Goal: Transaction & Acquisition: Purchase product/service

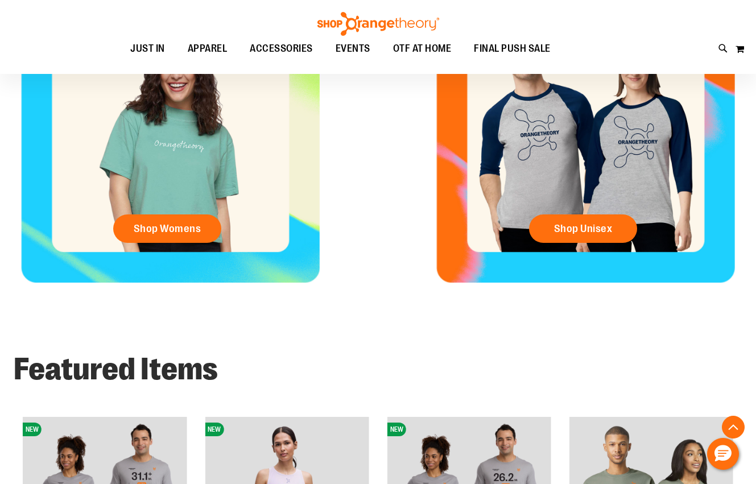
scroll to position [512, 0]
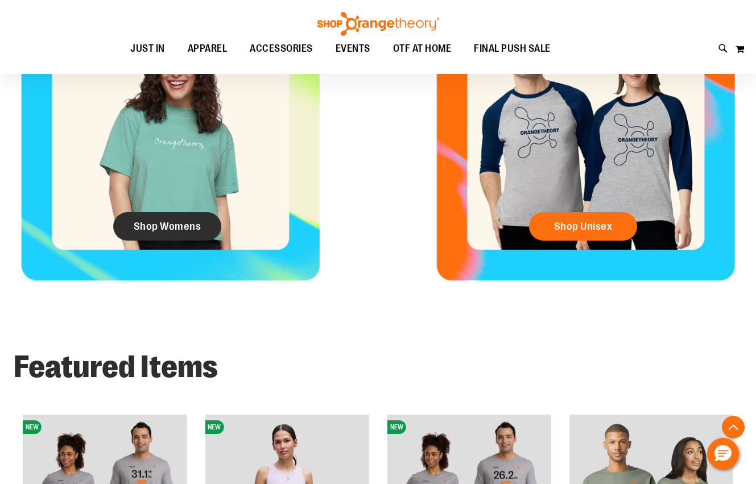
type input "**********"
click at [154, 220] on link "Shop Womens" at bounding box center [167, 226] width 108 height 28
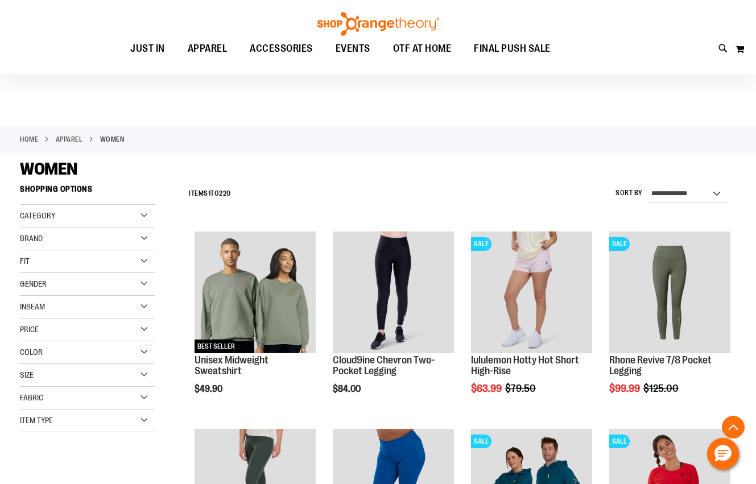
scroll to position [455, 0]
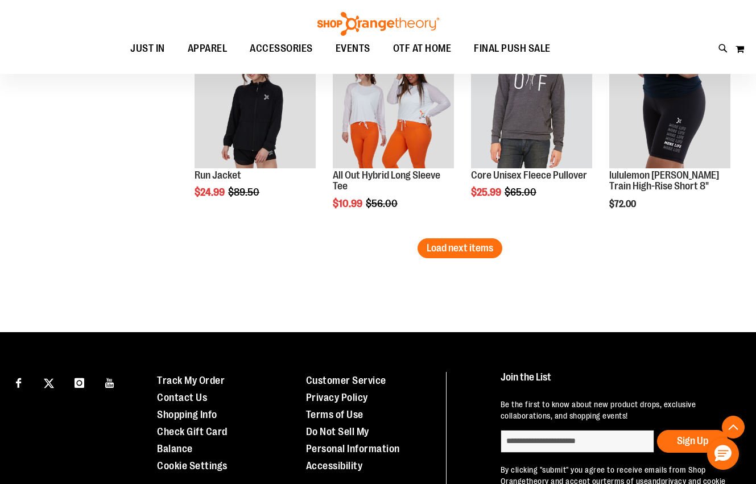
scroll to position [1650, 0]
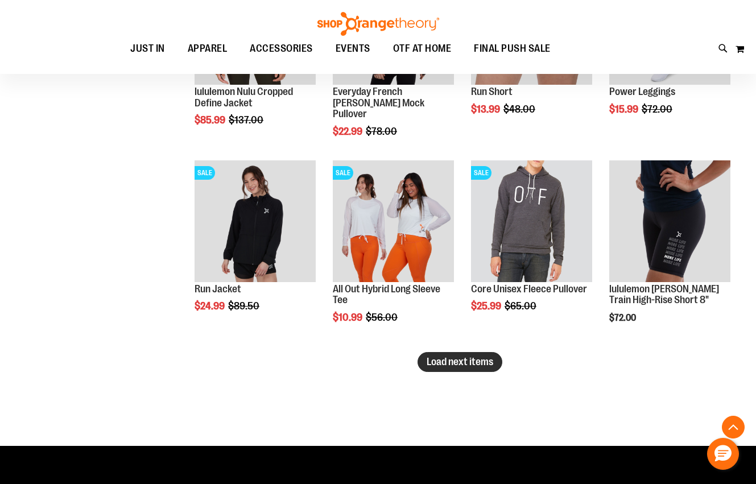
type input "**********"
click at [454, 366] on span "Load next items" at bounding box center [460, 361] width 67 height 11
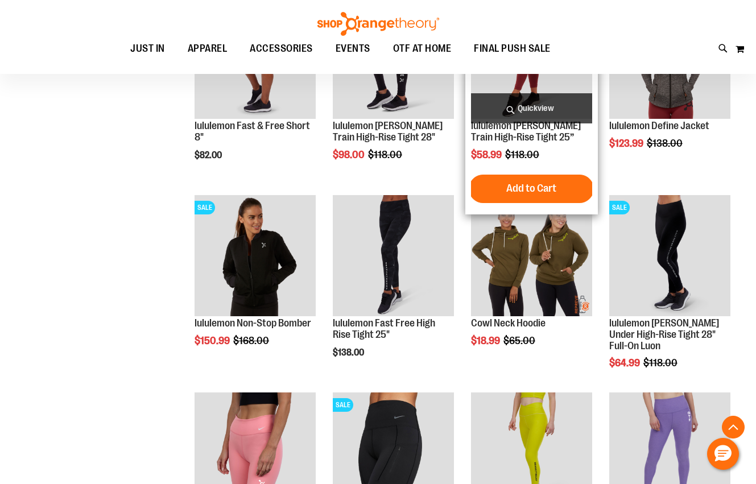
scroll to position [2105, 0]
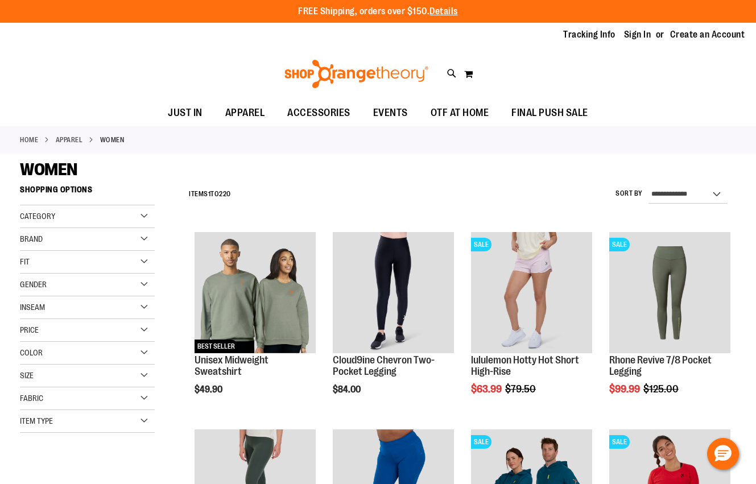
click at [94, 227] on div "Category" at bounding box center [87, 216] width 135 height 23
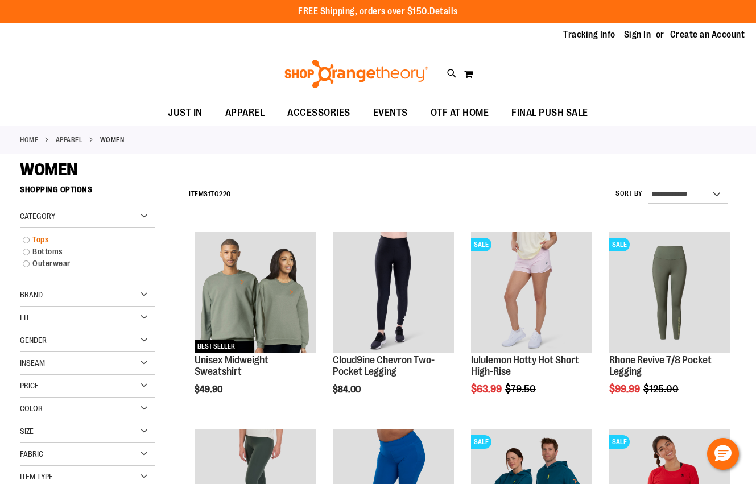
click at [37, 236] on link "Tops" at bounding box center [82, 240] width 130 height 12
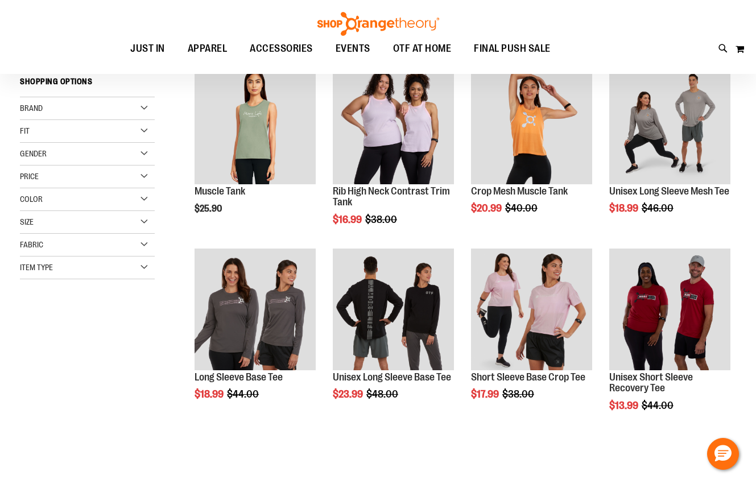
scroll to position [180, 0]
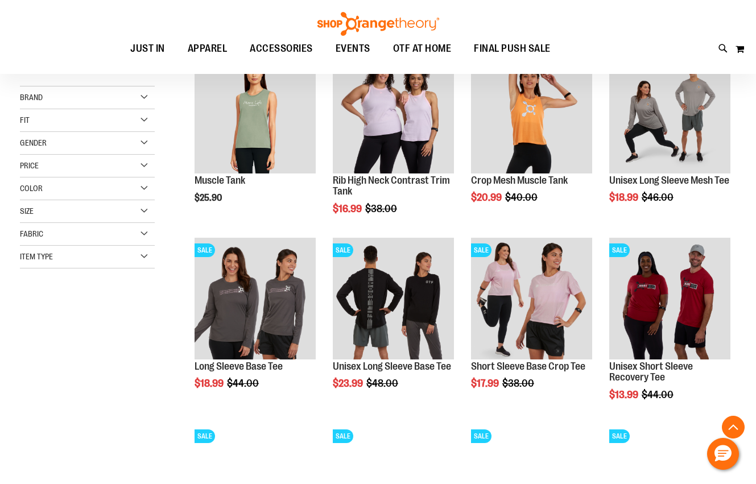
click at [68, 219] on div "Size" at bounding box center [87, 211] width 135 height 23
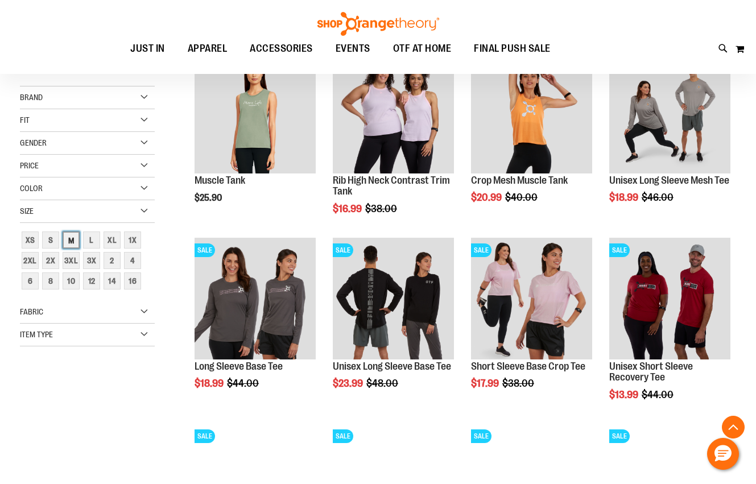
click at [76, 237] on div "M" at bounding box center [71, 240] width 17 height 17
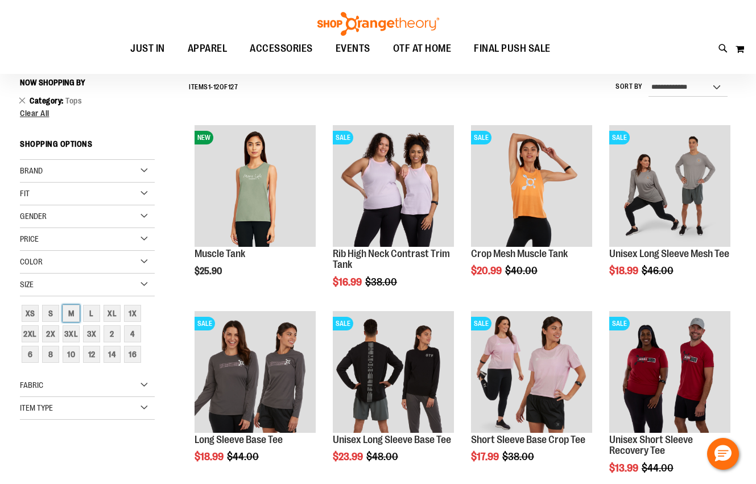
scroll to position [106, 0]
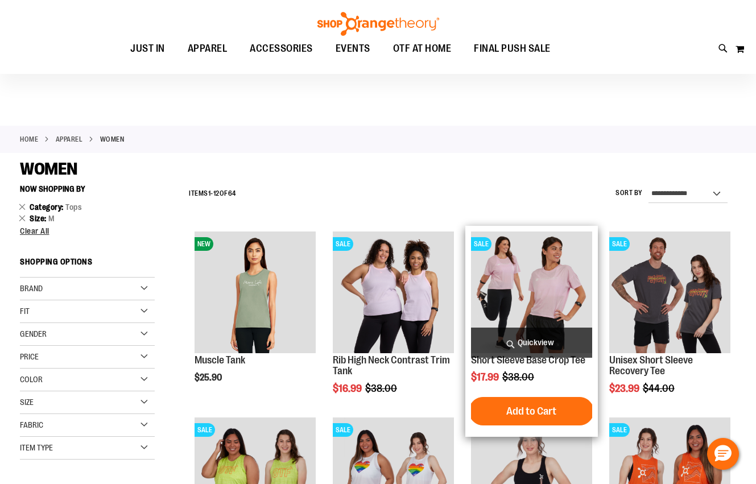
scroll to position [227, 0]
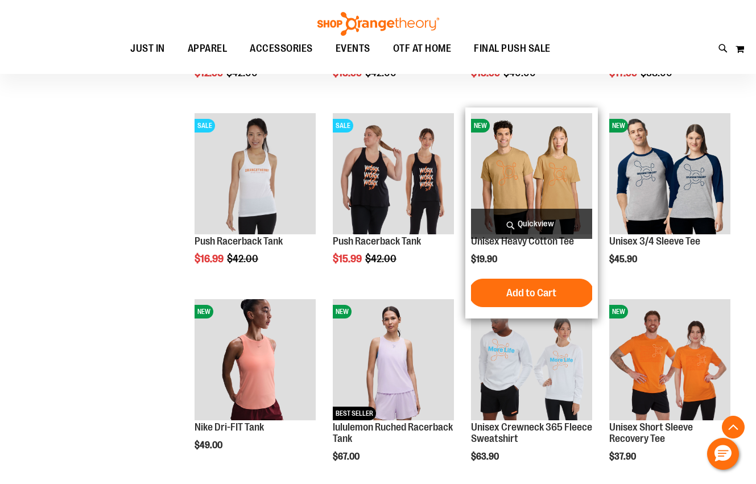
scroll to position [625, 0]
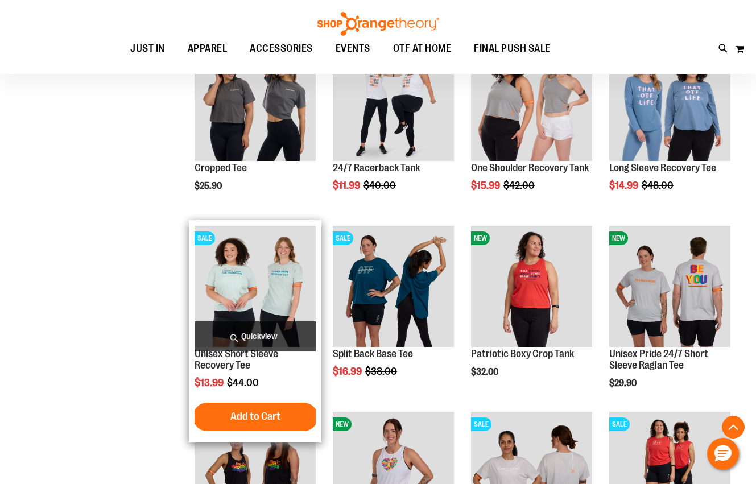
scroll to position [1536, 0]
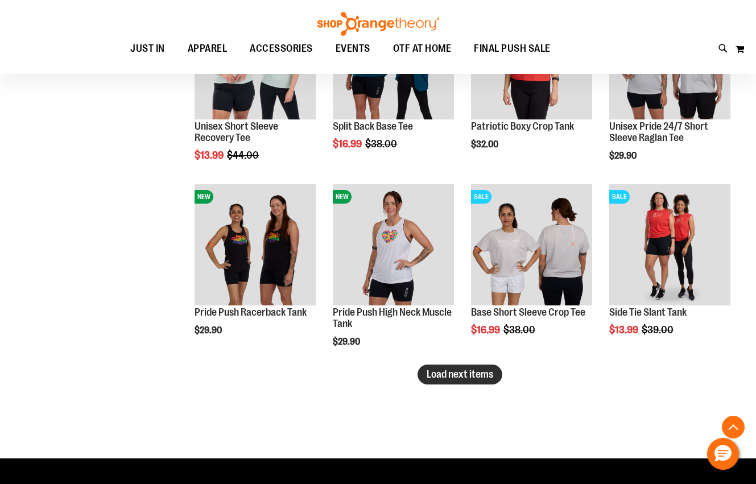
click at [460, 374] on span "Load next items" at bounding box center [460, 374] width 67 height 11
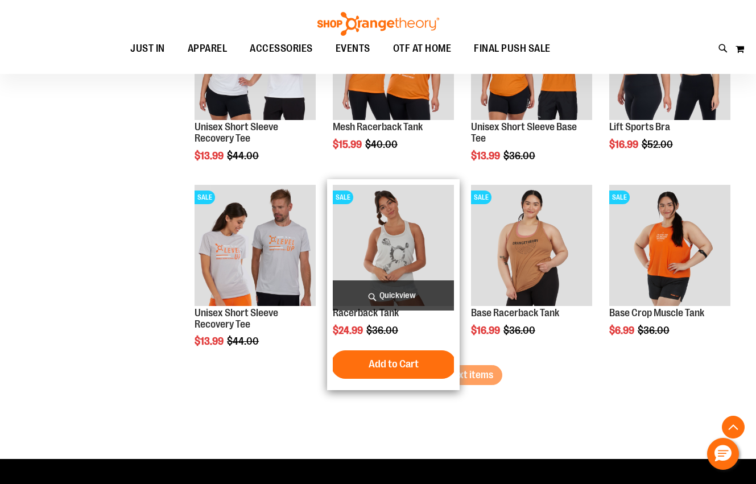
scroll to position [2105, 0]
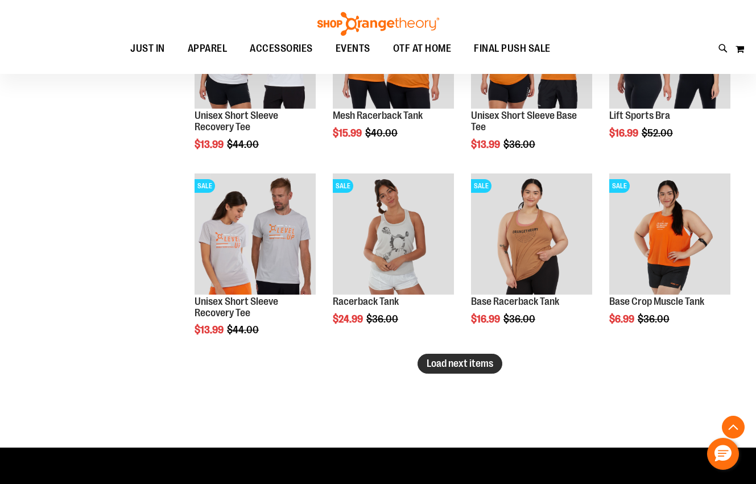
click at [475, 363] on span "Load next items" at bounding box center [460, 363] width 67 height 11
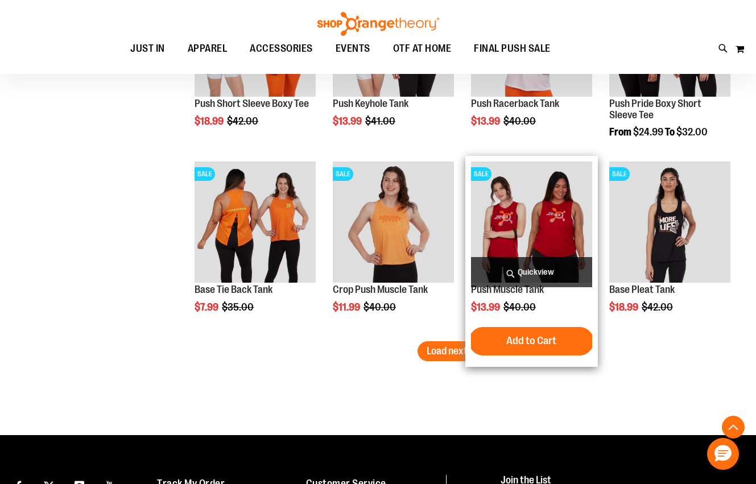
scroll to position [2674, 0]
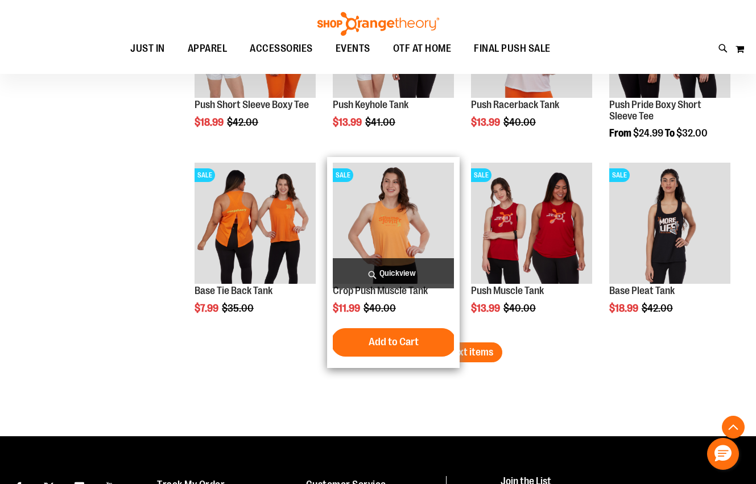
click at [455, 343] on div "SALE Crop Push Muscle Tank $11.99 Regular Price $40.00 Quickview Add to Cart In…" at bounding box center [393, 262] width 133 height 211
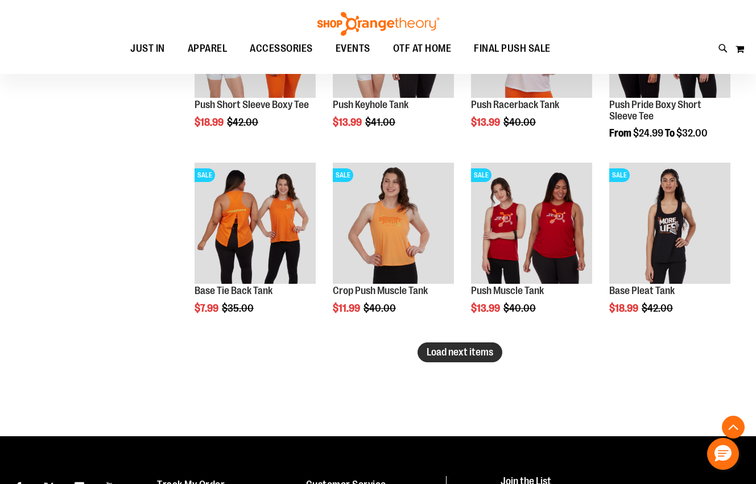
click at [447, 356] on span "Load next items" at bounding box center [460, 352] width 67 height 11
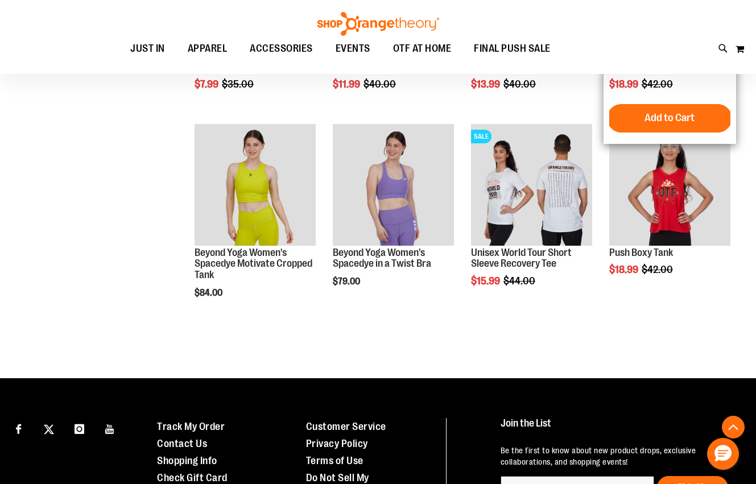
scroll to position [2902, 0]
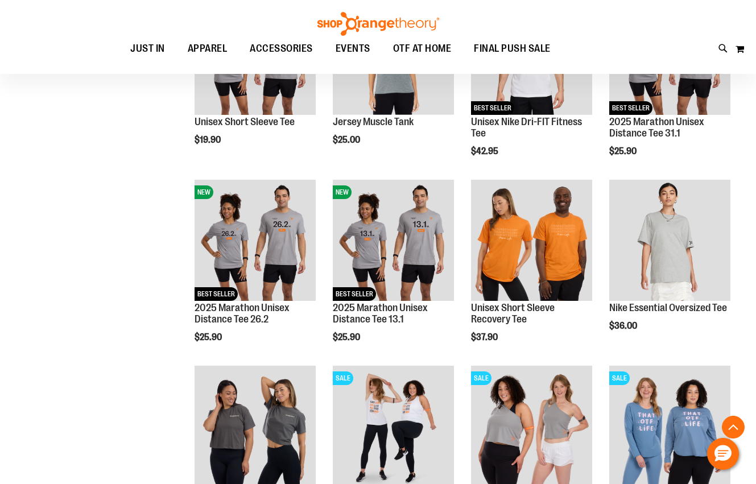
scroll to position [979, 0]
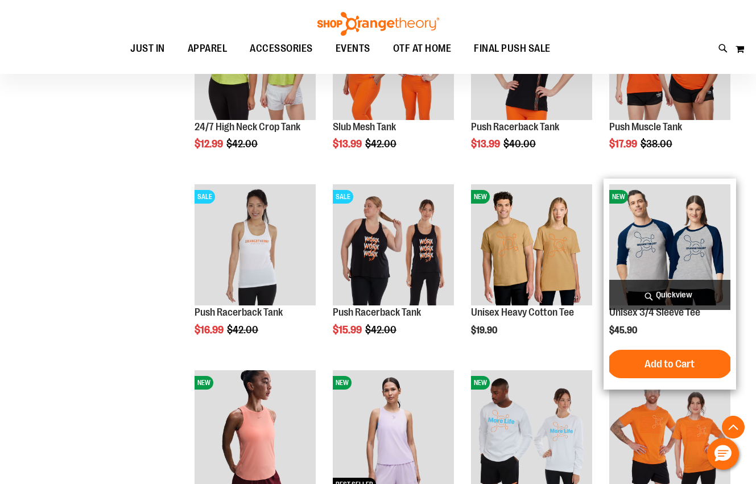
scroll to position [353, 0]
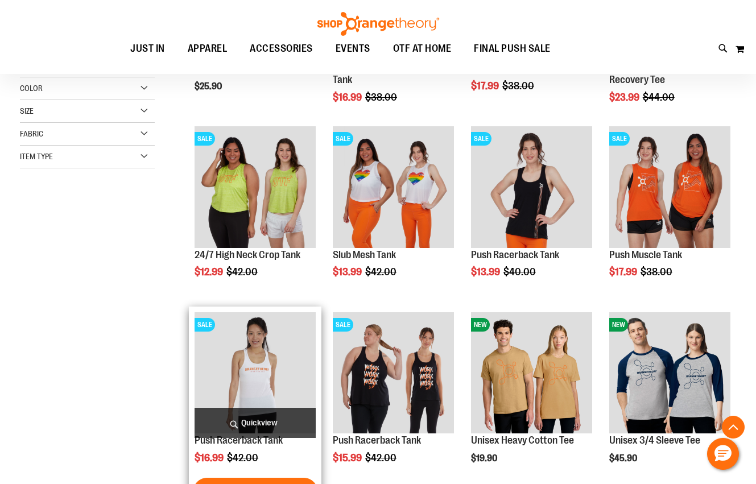
scroll to position [353, 0]
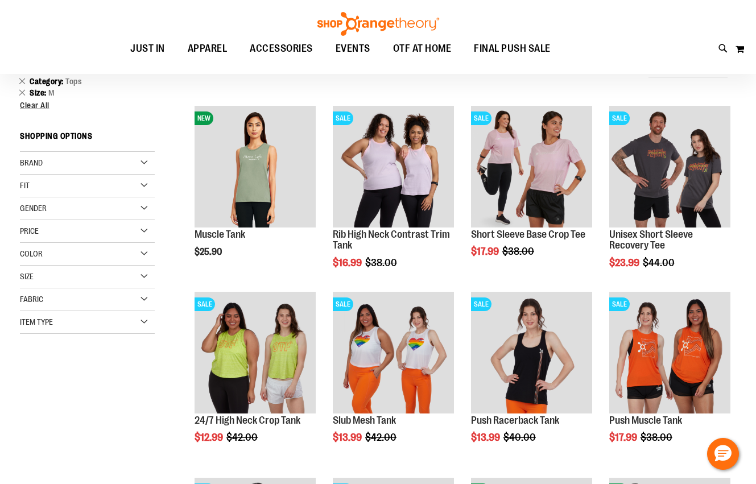
scroll to position [113, 0]
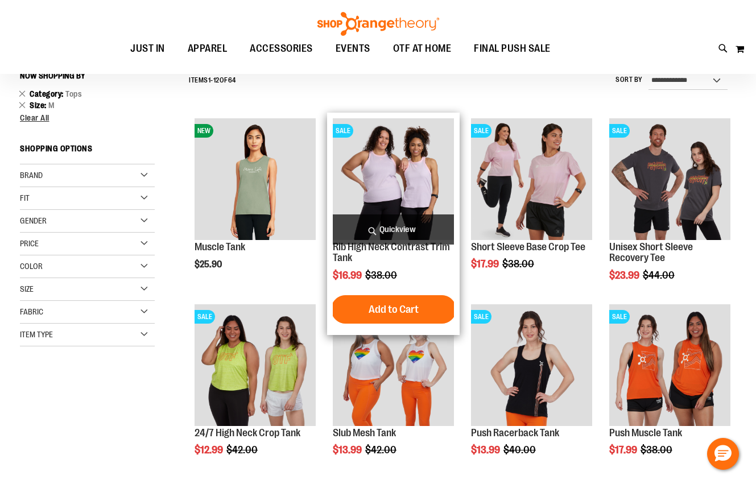
click at [413, 181] on img "product" at bounding box center [393, 178] width 121 height 121
click at [410, 187] on img "product" at bounding box center [393, 178] width 121 height 121
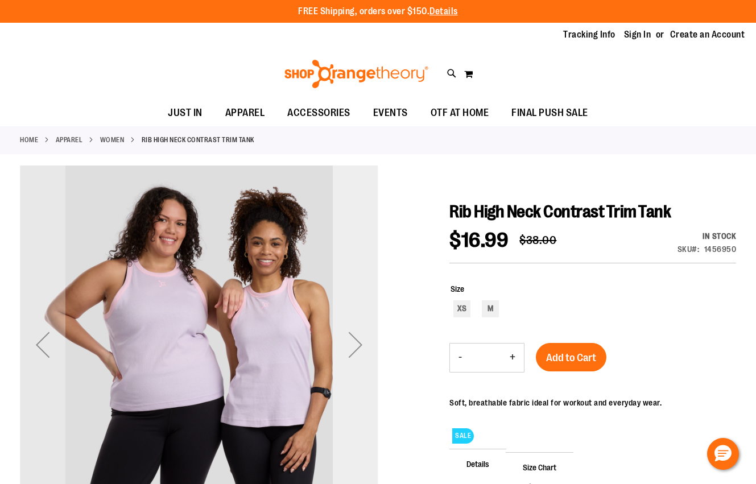
type input "**********"
click at [353, 351] on div "Next" at bounding box center [356, 345] width 46 height 46
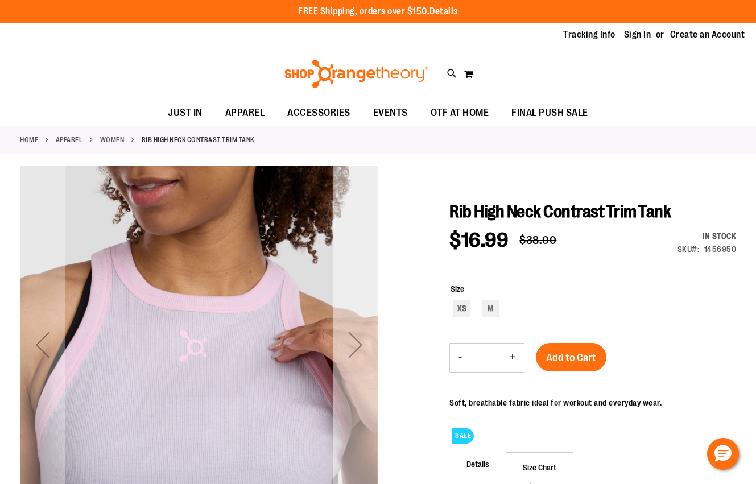
click at [353, 351] on div "Next" at bounding box center [356, 345] width 46 height 46
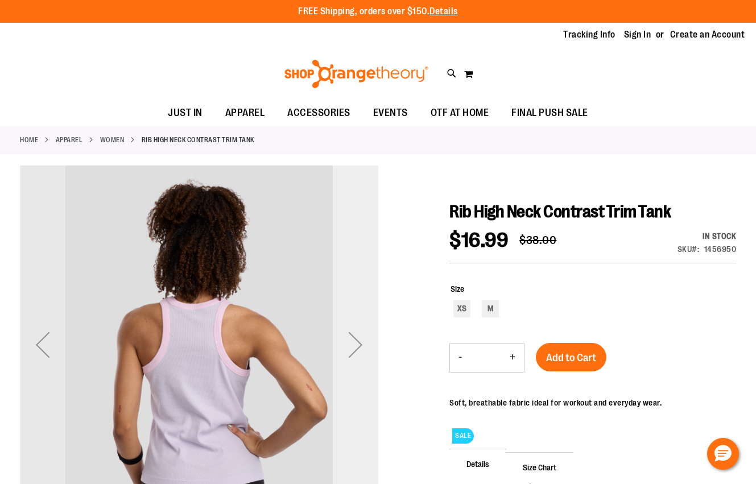
click at [353, 351] on div "Next" at bounding box center [356, 345] width 46 height 46
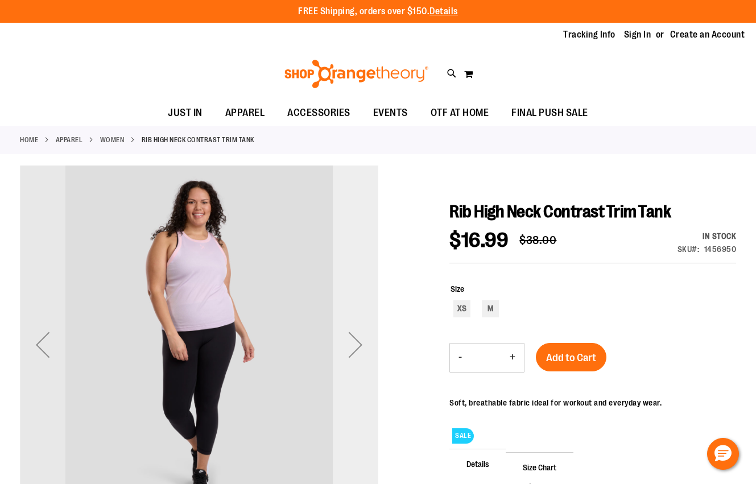
click at [353, 351] on div "Next" at bounding box center [356, 345] width 46 height 46
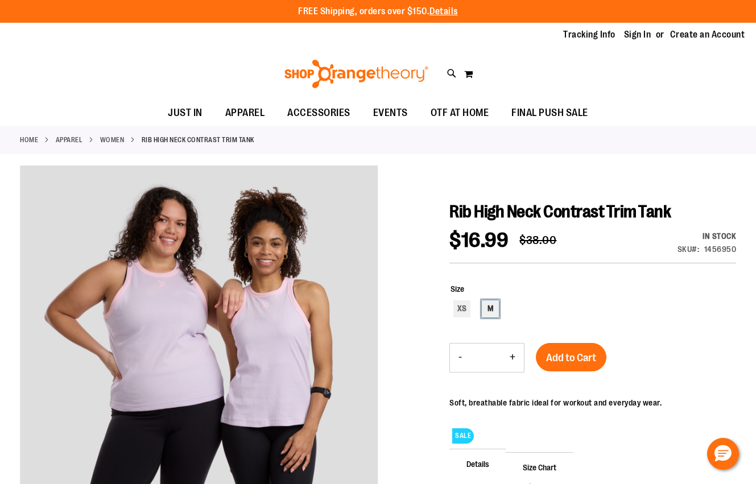
click at [493, 312] on div "M" at bounding box center [490, 308] width 17 height 17
type input "***"
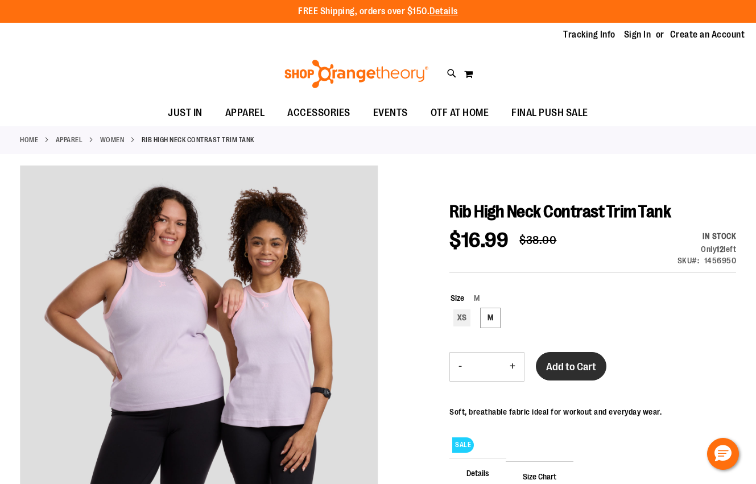
click at [559, 373] on button "Add to Cart" at bounding box center [571, 366] width 71 height 28
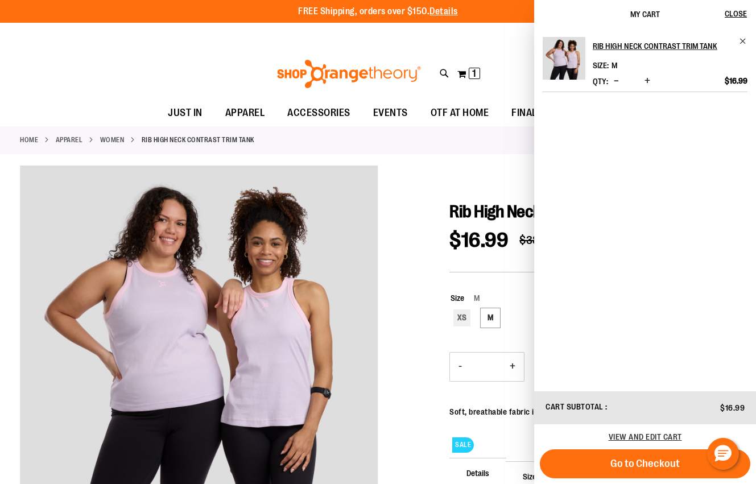
click at [389, 227] on div at bounding box center [378, 391] width 716 height 451
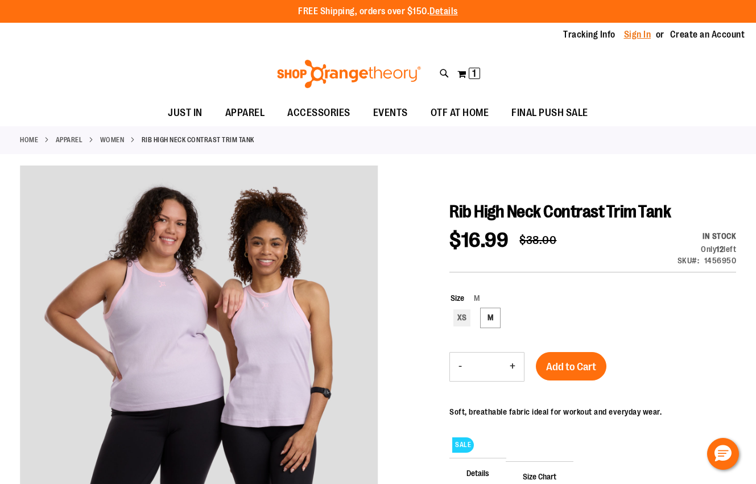
click at [638, 33] on link "Sign In" at bounding box center [637, 34] width 27 height 13
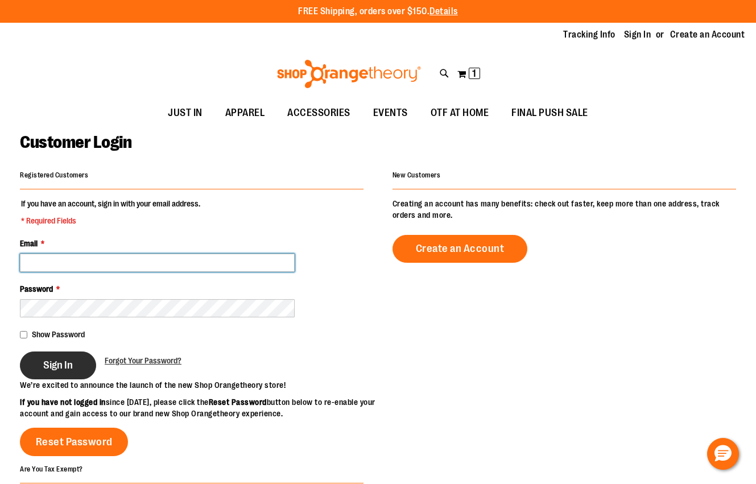
type input "**********"
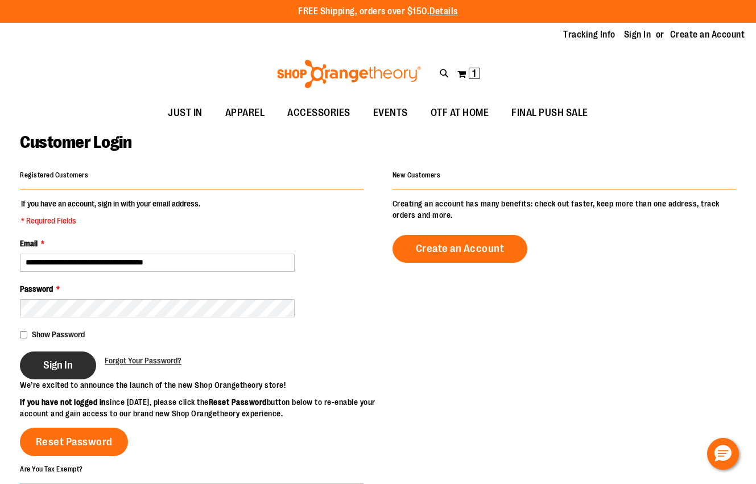
type input "**********"
click at [45, 369] on span "Sign In" at bounding box center [58, 365] width 30 height 13
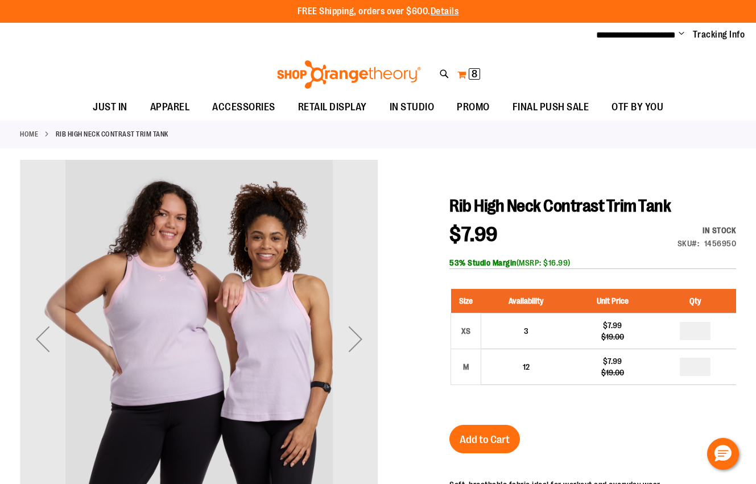
type input "**********"
click at [478, 73] on span "8 8 items" at bounding box center [474, 73] width 11 height 11
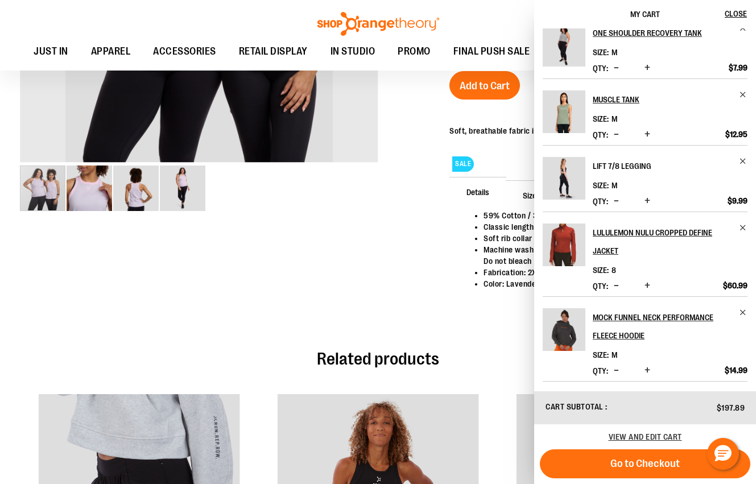
scroll to position [455, 0]
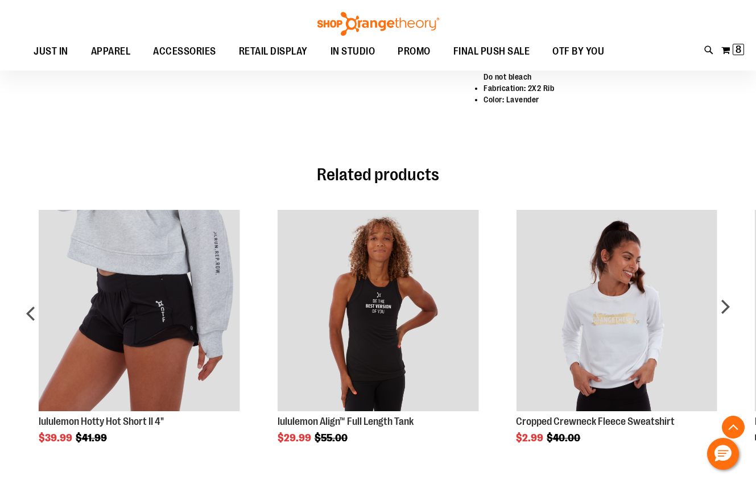
scroll to position [682, 0]
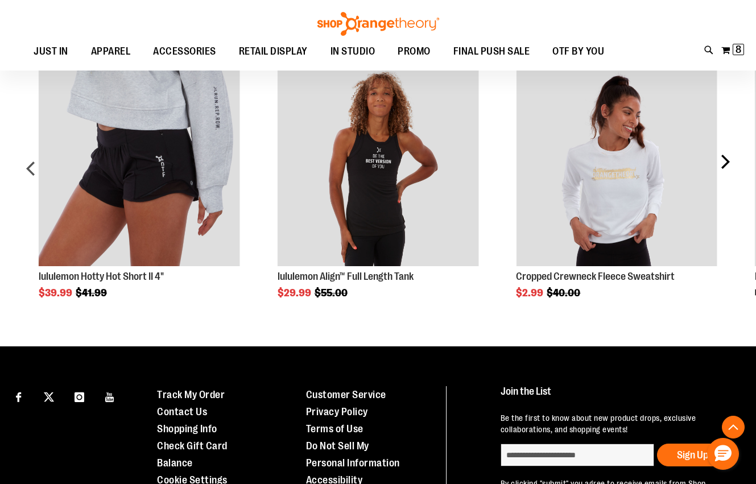
click at [724, 158] on div "next" at bounding box center [725, 173] width 23 height 250
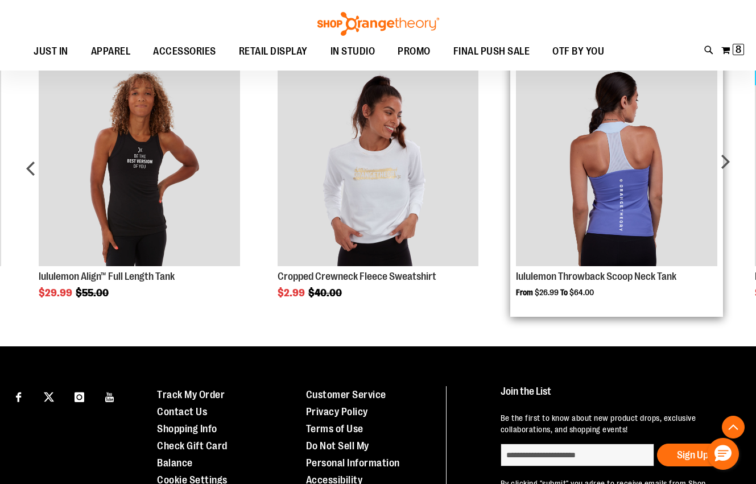
click at [607, 185] on img "Product Page Link" at bounding box center [616, 165] width 201 height 201
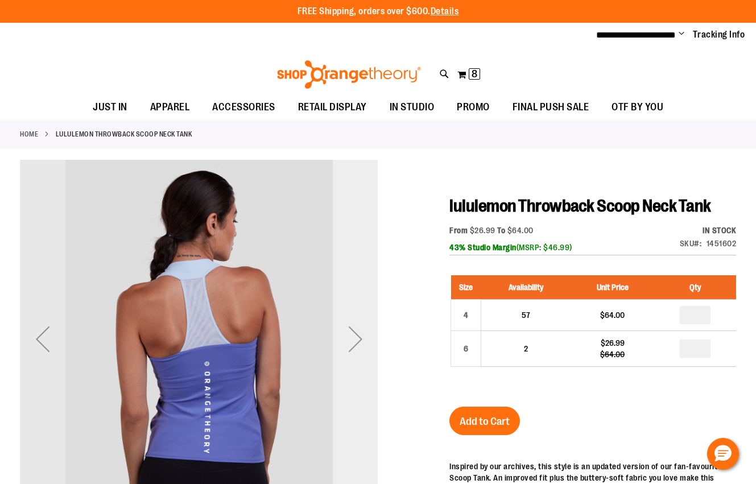
type input "**********"
click at [349, 344] on div "Next" at bounding box center [356, 339] width 46 height 46
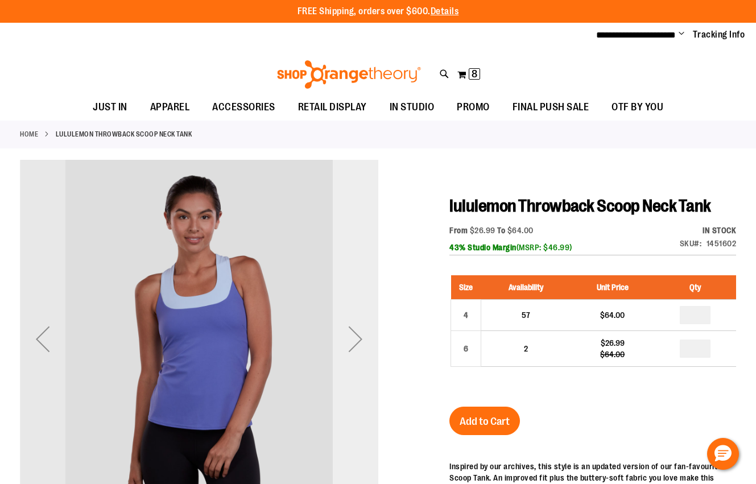
click at [349, 344] on div "Next" at bounding box center [356, 339] width 46 height 46
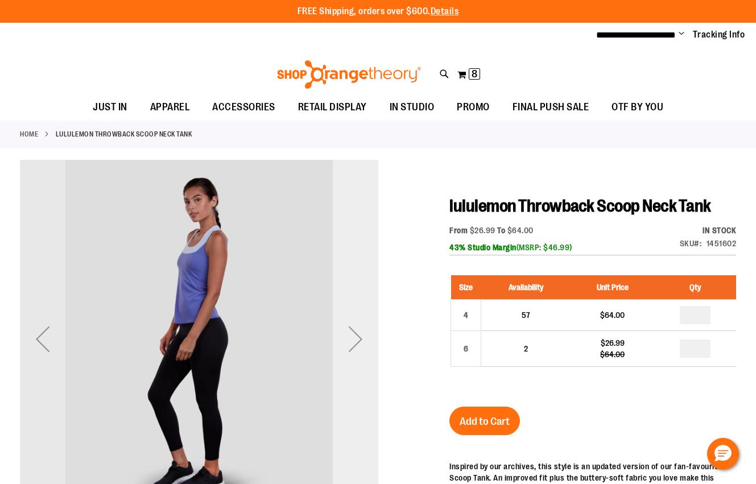
click at [349, 344] on div "Next" at bounding box center [356, 339] width 46 height 46
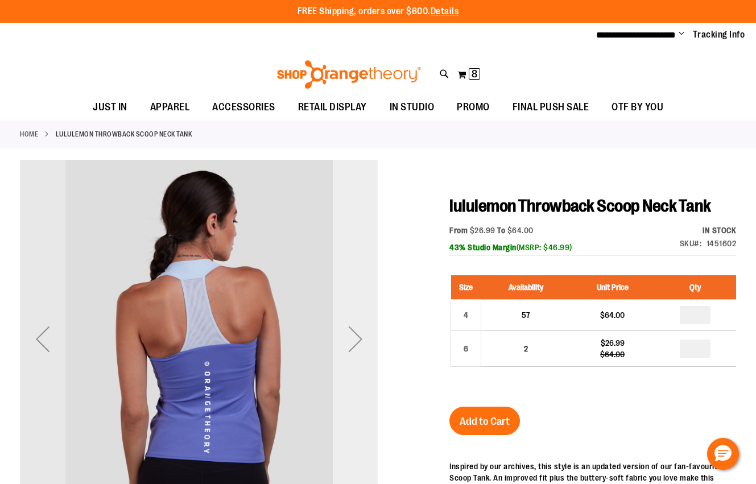
click at [349, 344] on div "Next" at bounding box center [356, 339] width 46 height 46
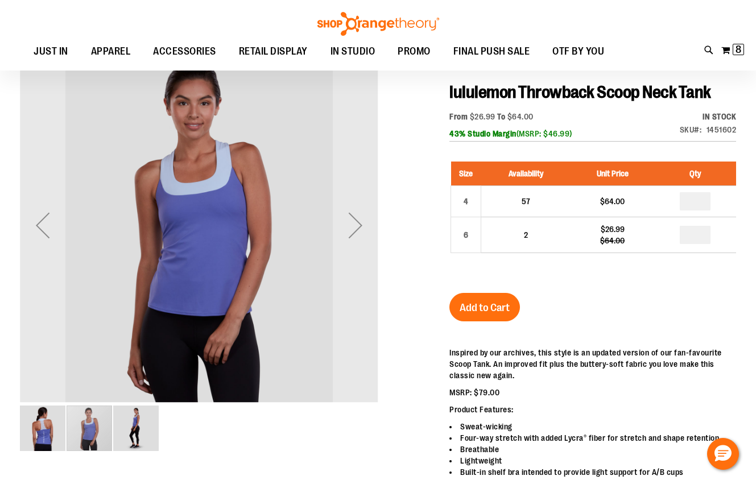
scroll to position [170, 0]
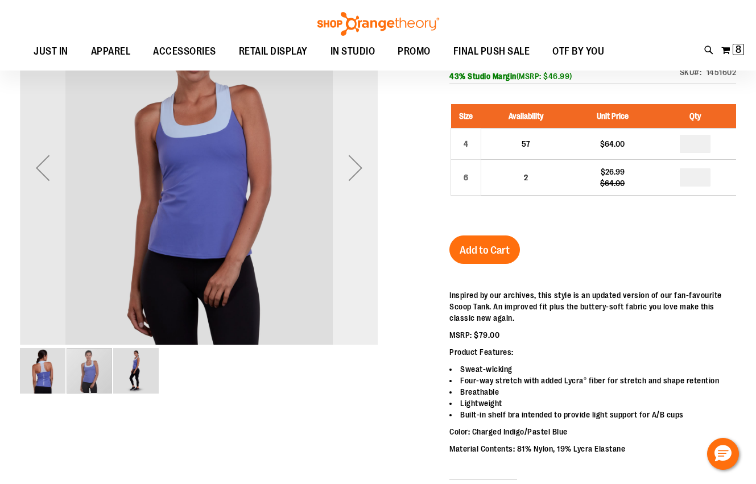
click at [354, 195] on div "Next" at bounding box center [356, 168] width 46 height 359
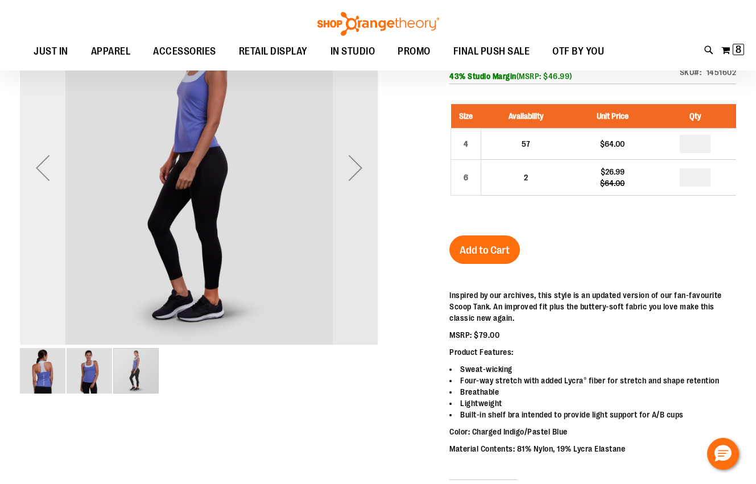
click at [40, 174] on div "Previous" at bounding box center [43, 168] width 46 height 46
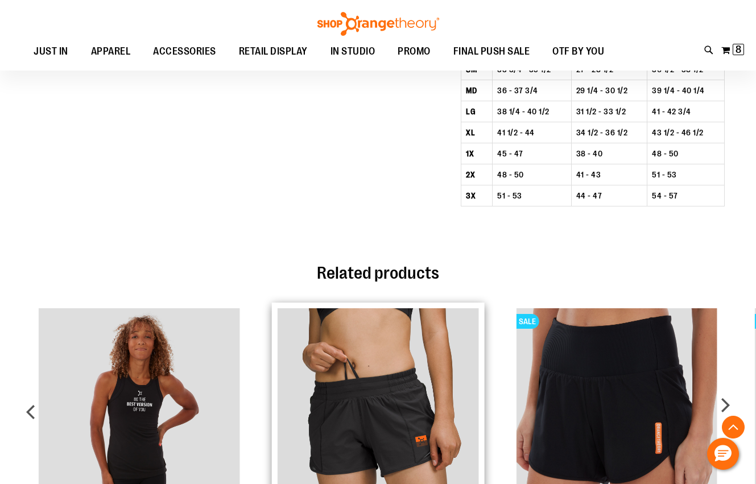
scroll to position [910, 0]
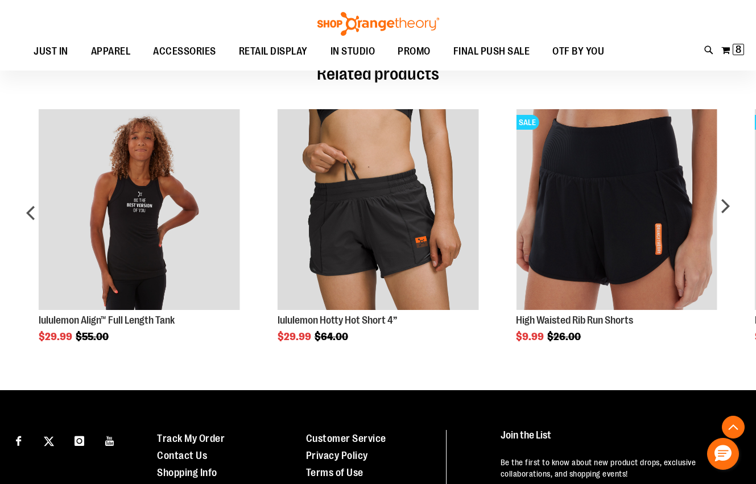
click at [729, 205] on div "next" at bounding box center [725, 217] width 23 height 250
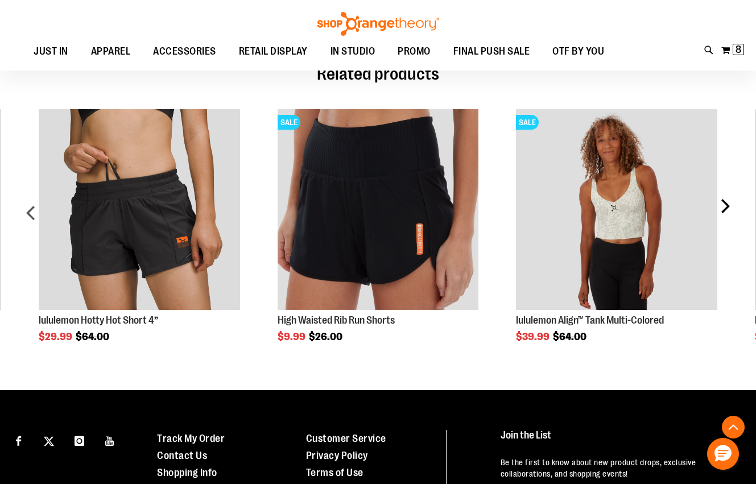
click at [729, 205] on div "next" at bounding box center [725, 217] width 23 height 250
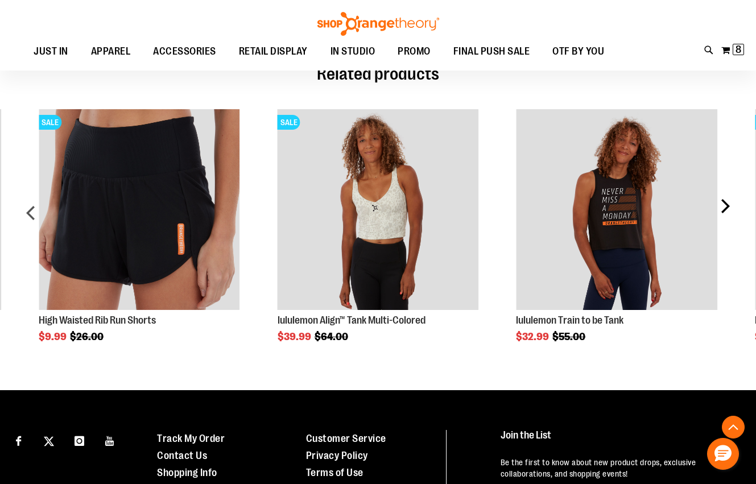
click at [729, 205] on div "next" at bounding box center [725, 217] width 23 height 250
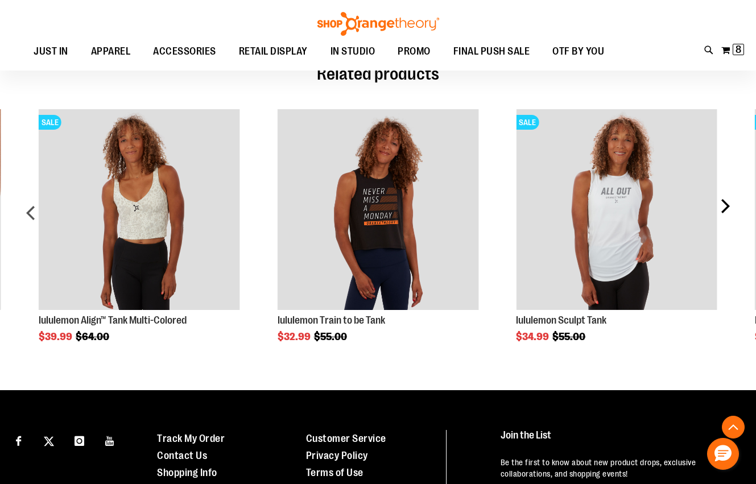
click at [728, 205] on div "next" at bounding box center [725, 217] width 23 height 250
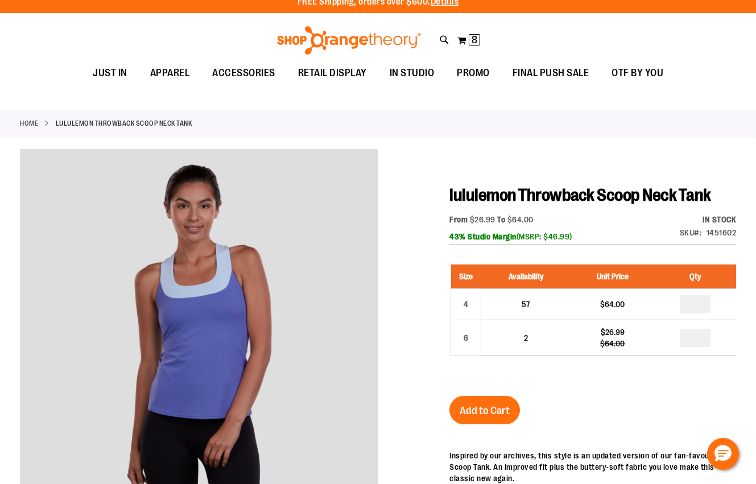
scroll to position [0, 0]
